Goal: Task Accomplishment & Management: Use online tool/utility

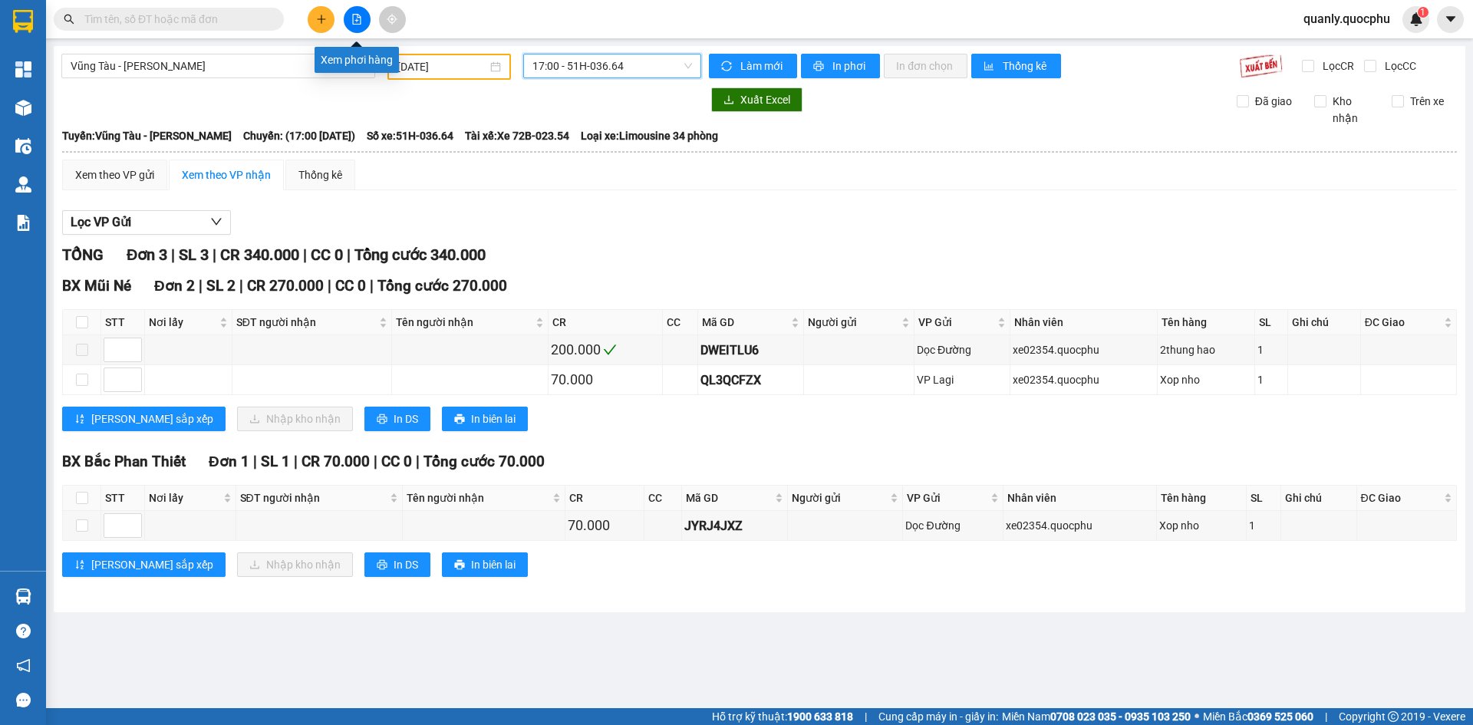
click at [357, 18] on icon "file-add" at bounding box center [356, 19] width 11 height 11
click at [260, 53] on div "Vũng Tàu - [PERSON_NAME] [DATE] 17:00 - 51H-036.64 Làm mới In phơi In đơn chọn …" at bounding box center [759, 329] width 1411 height 566
click at [349, 25] on button at bounding box center [357, 19] width 27 height 27
click at [300, 54] on div "Vũng Tàu - [PERSON_NAME]" at bounding box center [218, 66] width 314 height 25
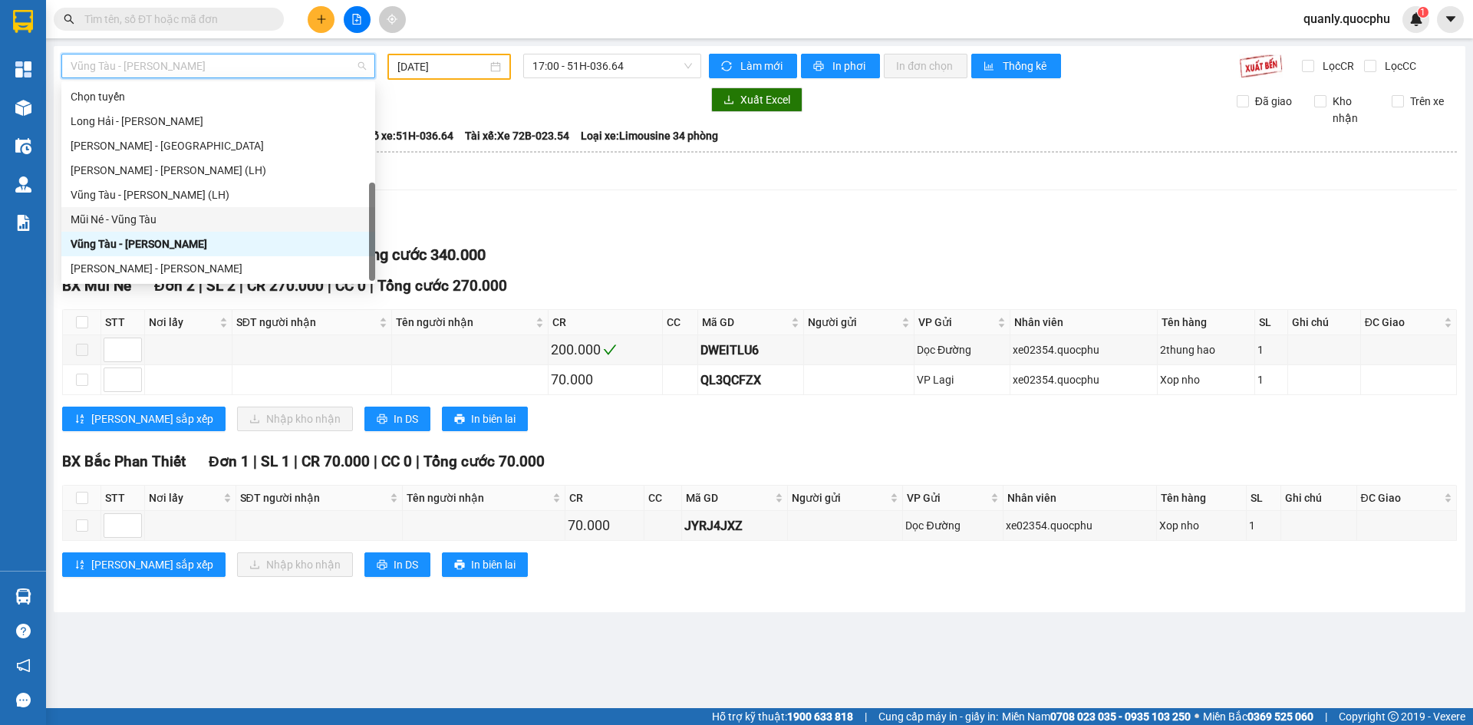
scroll to position [25, 0]
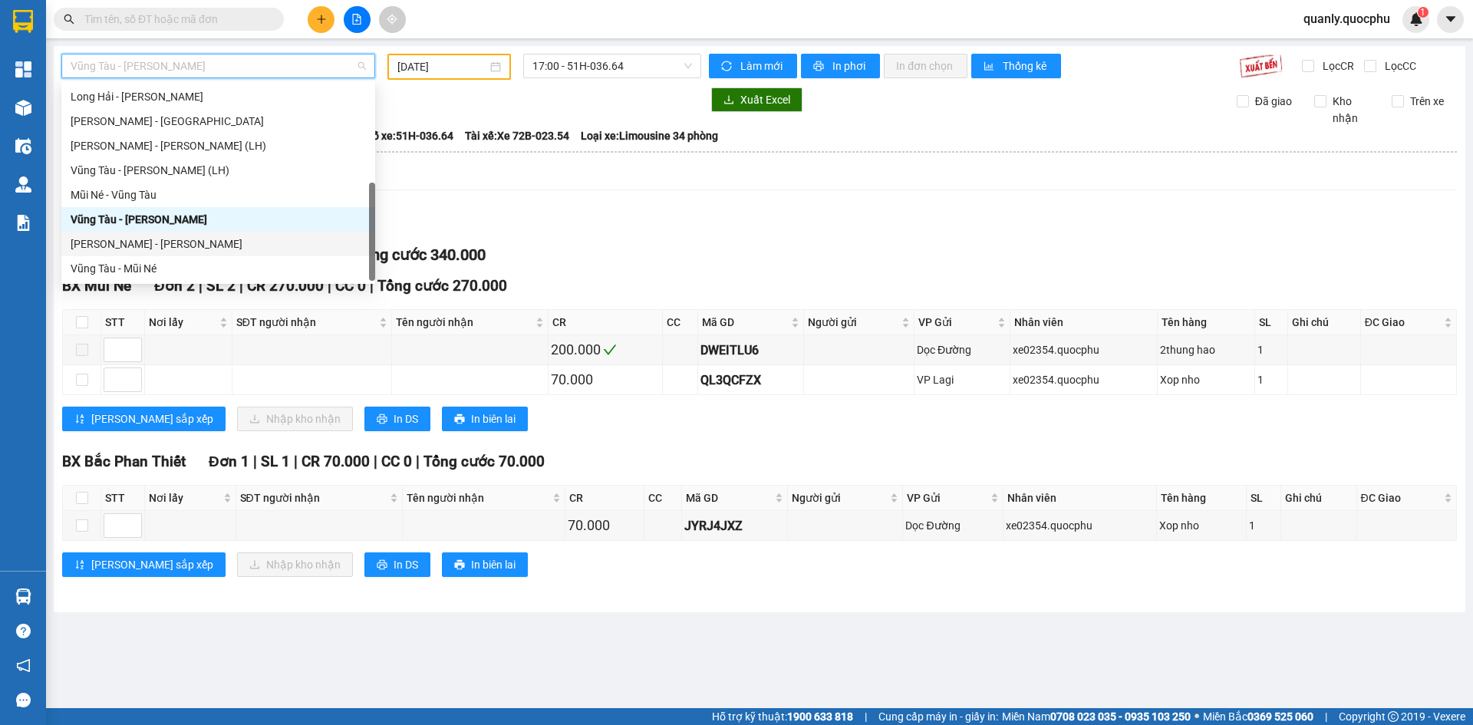
click at [159, 243] on div "[PERSON_NAME] - [PERSON_NAME]" at bounding box center [218, 243] width 295 height 17
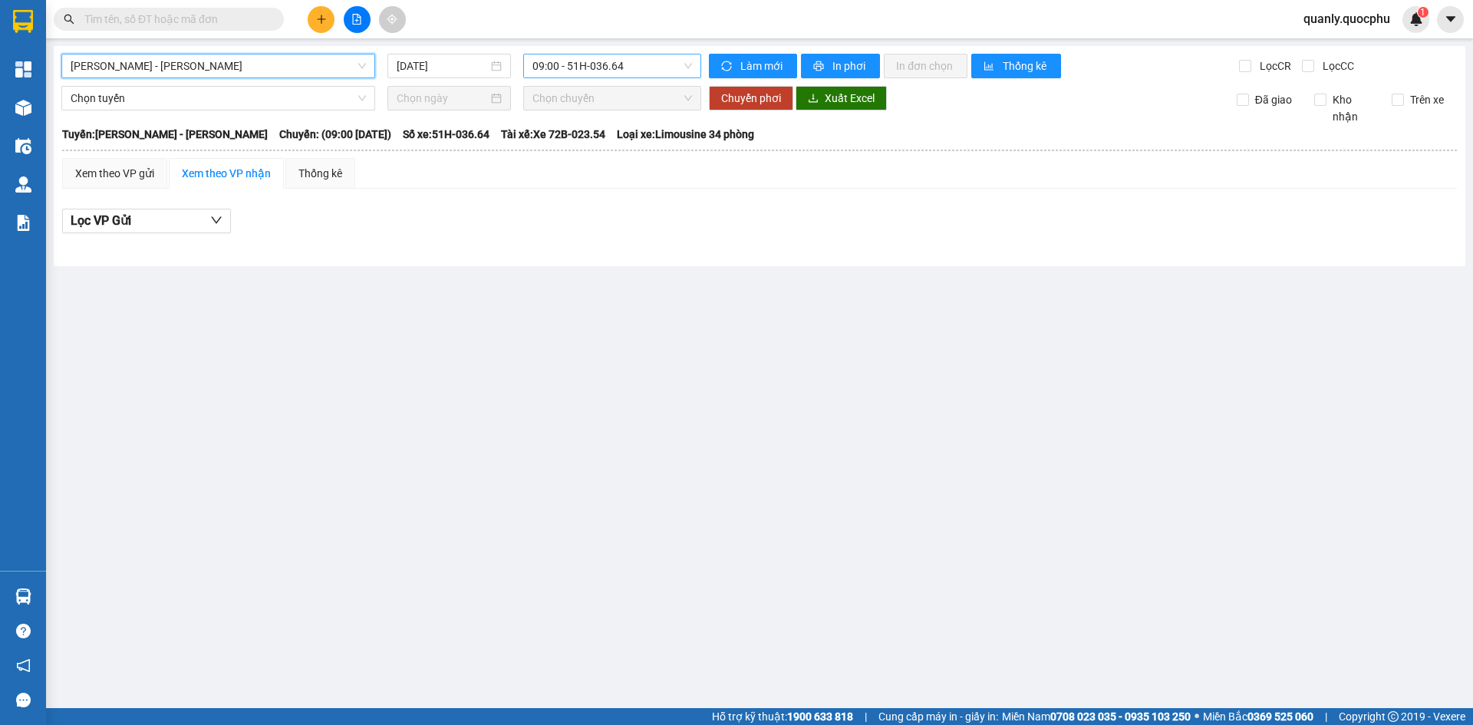
click at [656, 68] on span "09:00 - 51H-036.64" at bounding box center [612, 65] width 160 height 23
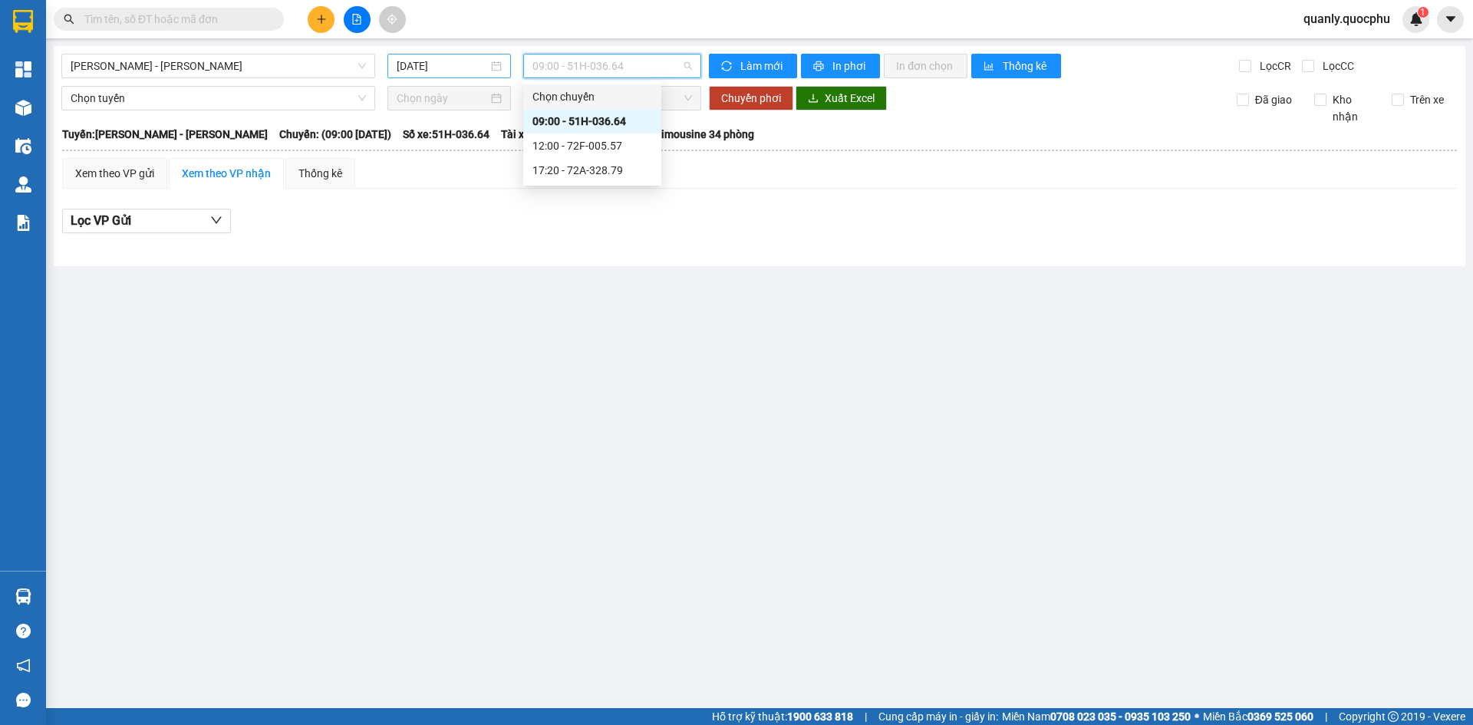
click at [475, 72] on input "[DATE]" at bounding box center [442, 66] width 91 height 17
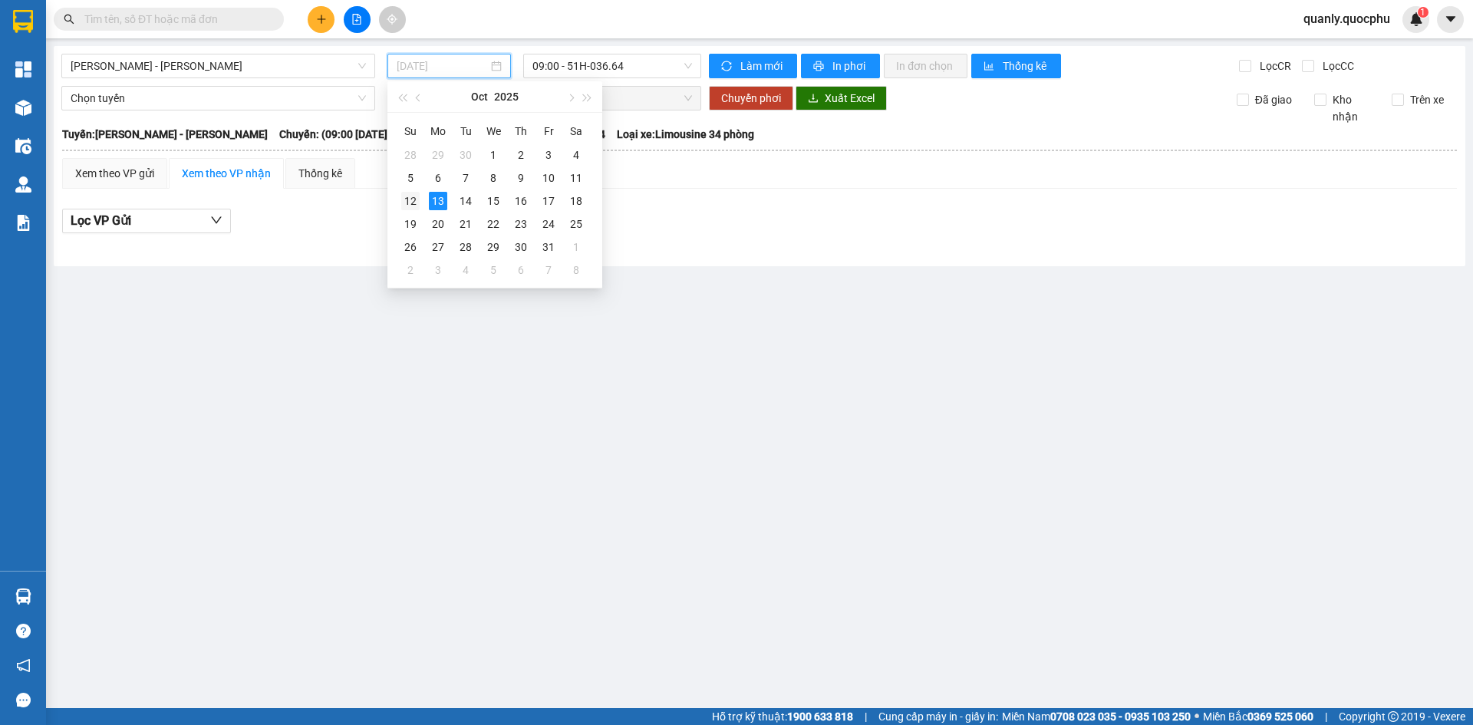
click at [410, 205] on div "12" at bounding box center [410, 201] width 18 height 18
type input "[DATE]"
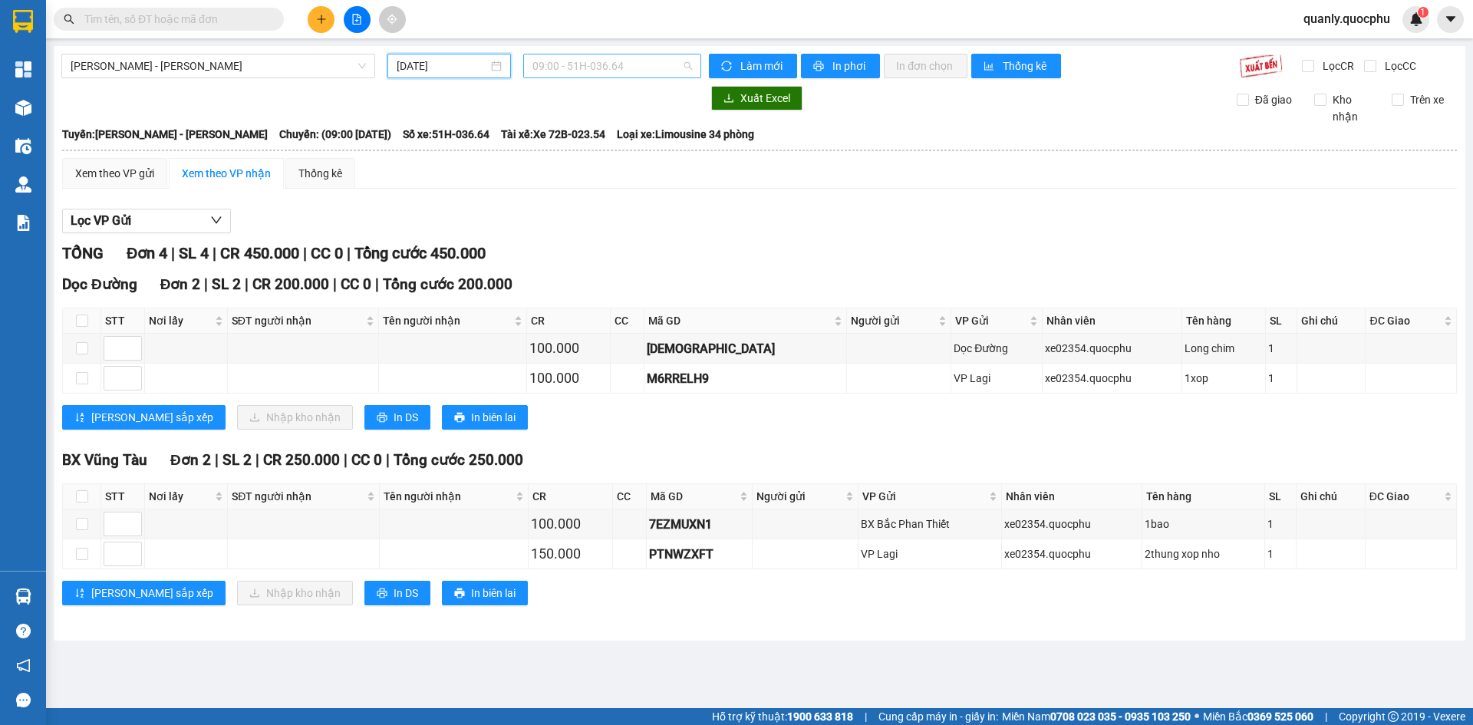
click at [634, 61] on span "09:00 - 51H-036.64" at bounding box center [612, 65] width 160 height 23
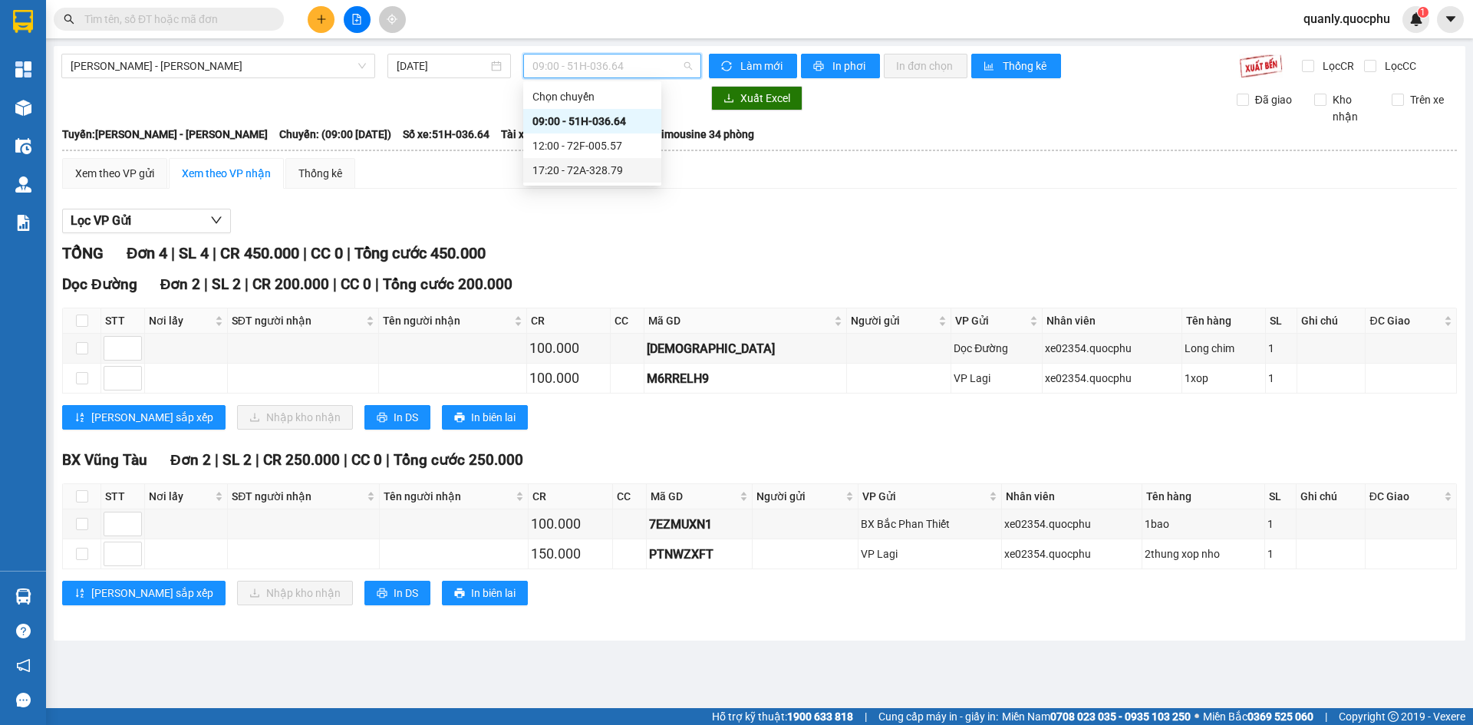
click at [617, 173] on div "17:20 - 72A-328.79" at bounding box center [592, 170] width 120 height 17
